Goal: Information Seeking & Learning: Understand process/instructions

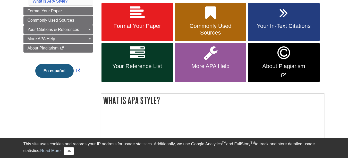
scroll to position [103, 0]
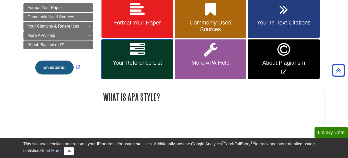
click at [144, 55] on icon at bounding box center [137, 49] width 15 height 15
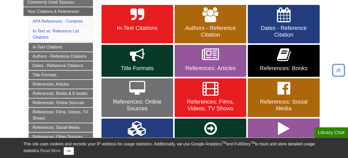
scroll to position [129, 0]
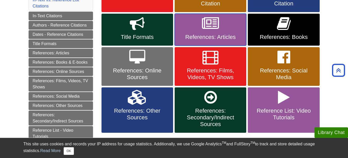
click at [219, 35] on span "References: Articles" at bounding box center [211, 37] width 64 height 7
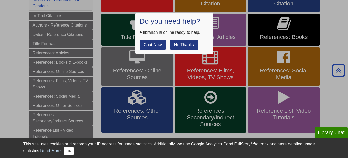
click at [184, 43] on button "No Thanks" at bounding box center [184, 45] width 28 height 10
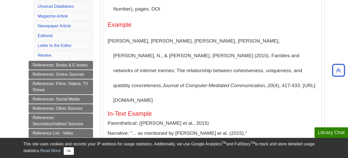
scroll to position [180, 0]
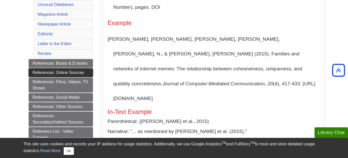
click at [81, 71] on link "References: Online Sources" at bounding box center [61, 72] width 64 height 9
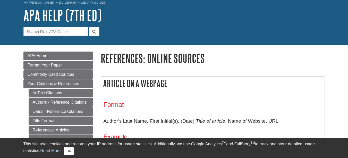
scroll to position [103, 0]
